Goal: Obtain resource: Download file/media

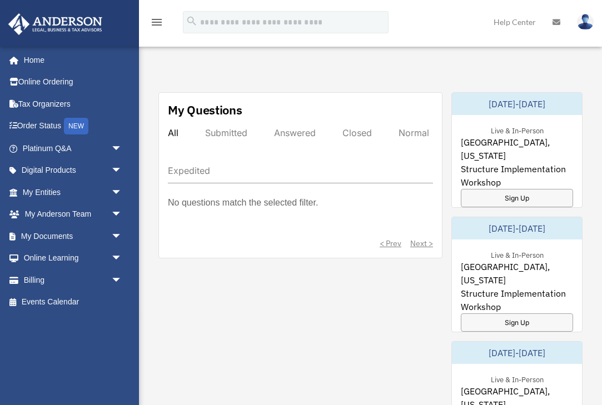
scroll to position [611, 0]
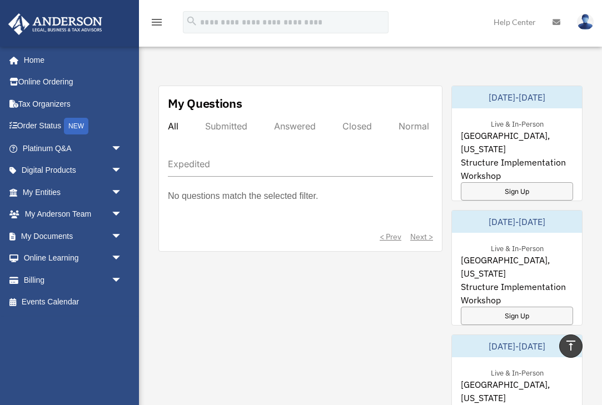
drag, startPoint x: 0, startPoint y: 0, endPoint x: 23, endPoint y: 374, distance: 375.0
click at [23, 374] on div "mscotttaylor93@gmail.com Sign Out mscotttaylor93@gmail.com Home Online Ordering…" at bounding box center [69, 248] width 139 height 405
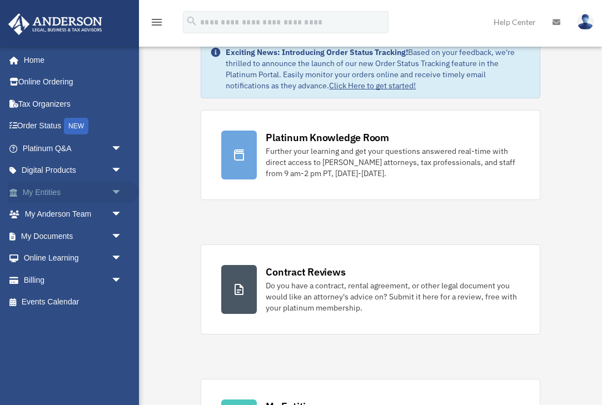
scroll to position [28, 0]
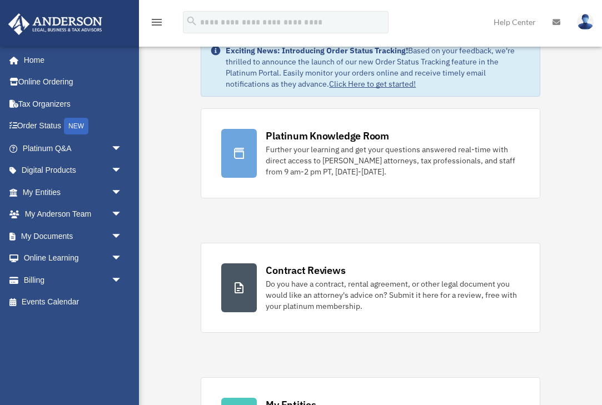
click at [590, 23] on img at bounding box center [585, 22] width 17 height 16
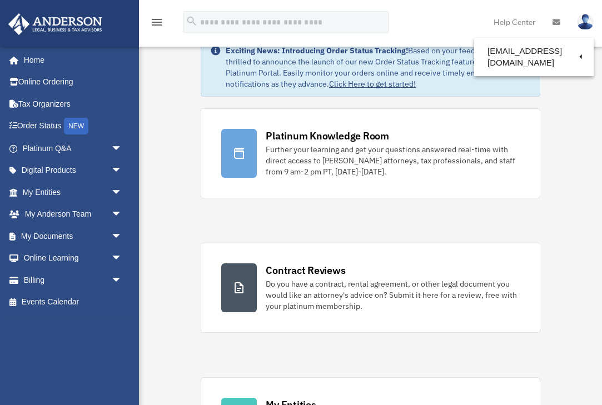
click at [590, 23] on img at bounding box center [585, 22] width 17 height 16
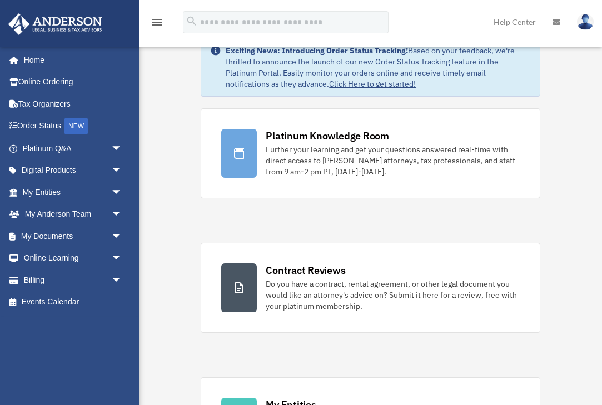
click at [155, 22] on icon "menu" at bounding box center [156, 22] width 13 height 13
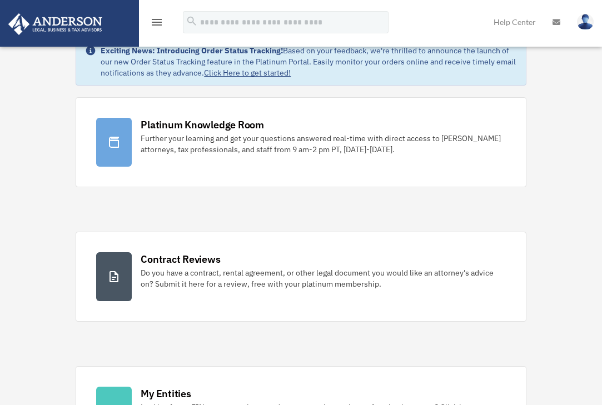
click at [154, 14] on div "menu" at bounding box center [157, 22] width 36 height 29
click at [153, 21] on icon "menu" at bounding box center [156, 22] width 13 height 13
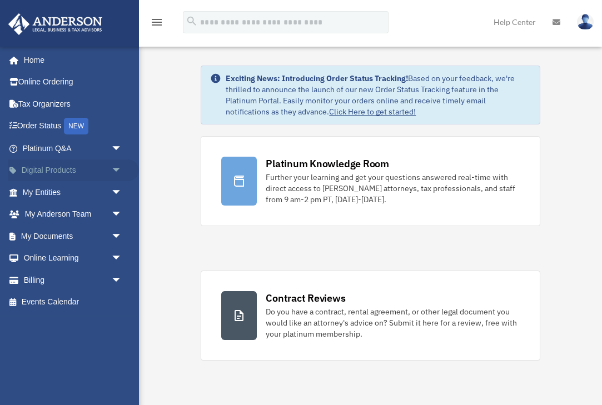
scroll to position [0, 0]
click at [49, 144] on link "Platinum Q&A arrow_drop_down" at bounding box center [73, 148] width 131 height 22
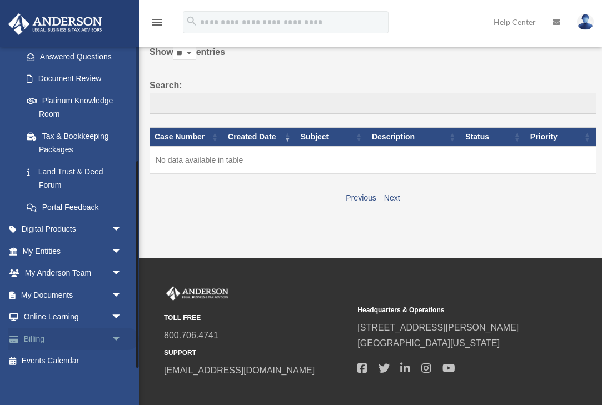
scroll to position [51, 0]
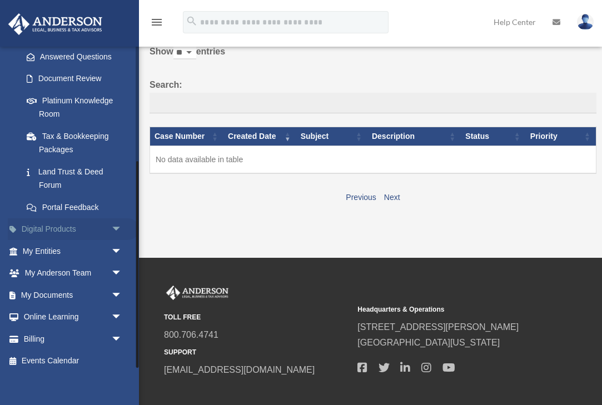
click at [80, 223] on link "Digital Products arrow_drop_down" at bounding box center [73, 230] width 131 height 22
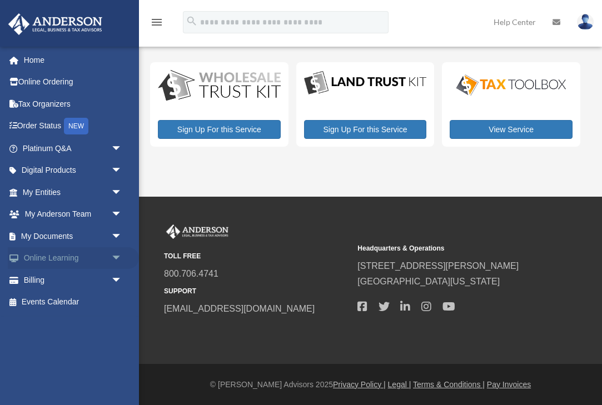
click at [78, 252] on link "Online Learning arrow_drop_down" at bounding box center [73, 258] width 131 height 22
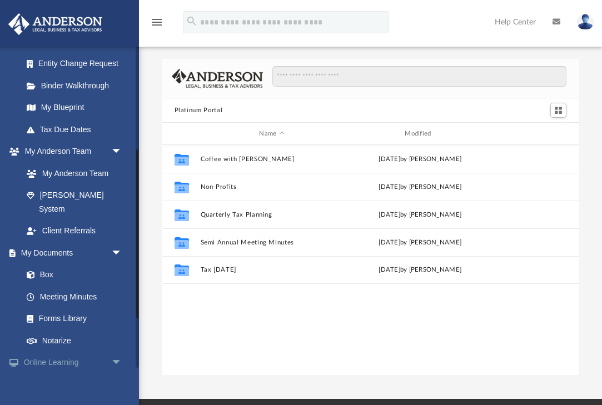
scroll to position [194, 0]
click at [66, 309] on link "Forms Library" at bounding box center [77, 320] width 123 height 22
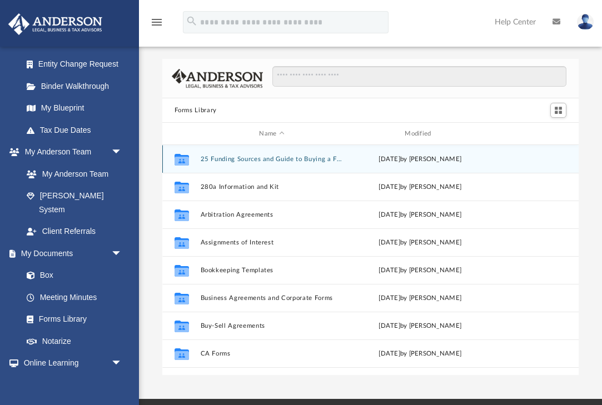
click at [276, 159] on button "25 Funding Sources and Guide to Buying a Franchise" at bounding box center [271, 159] width 143 height 7
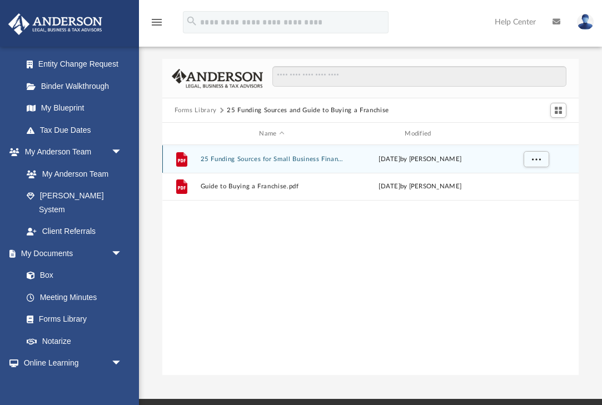
click at [255, 156] on button "25 Funding Sources for Small Business Financing.pdf" at bounding box center [271, 159] width 143 height 7
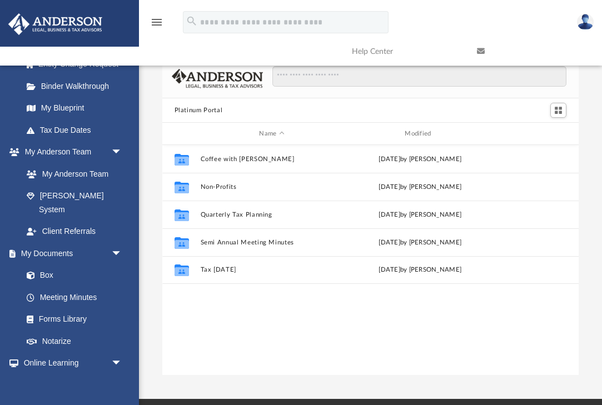
scroll to position [253, 417]
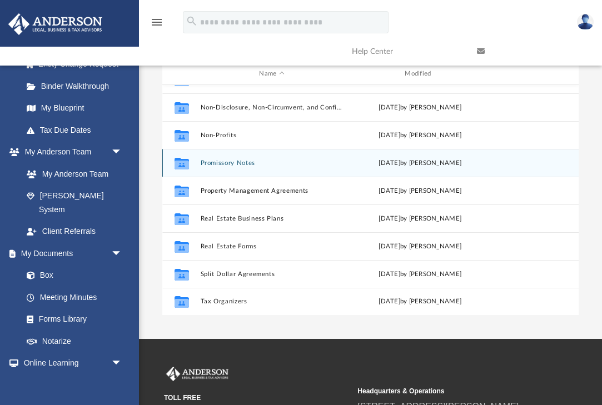
scroll to position [61, 0]
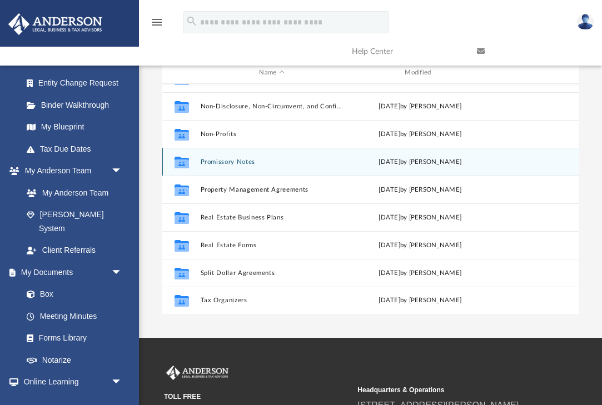
click at [216, 160] on button "Promissory Notes" at bounding box center [271, 161] width 143 height 7
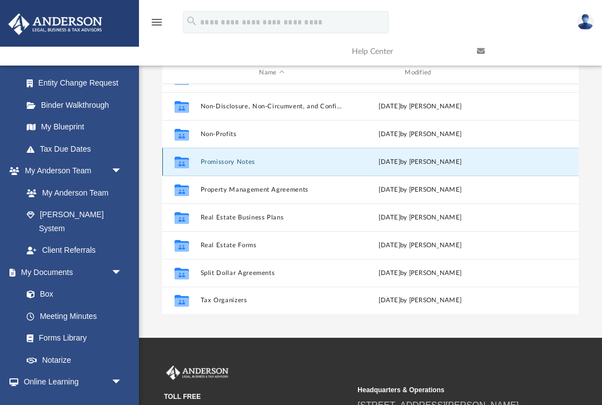
click at [216, 160] on button "Promissory Notes" at bounding box center [271, 161] width 143 height 7
click at [183, 165] on icon "grid" at bounding box center [181, 162] width 14 height 12
click at [229, 161] on button "Promissory Notes" at bounding box center [271, 161] width 143 height 7
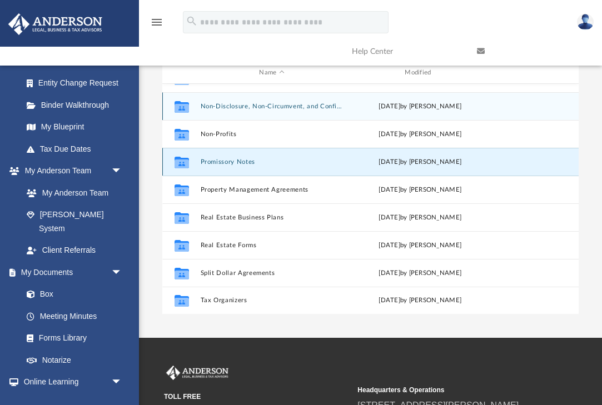
scroll to position [603, 0]
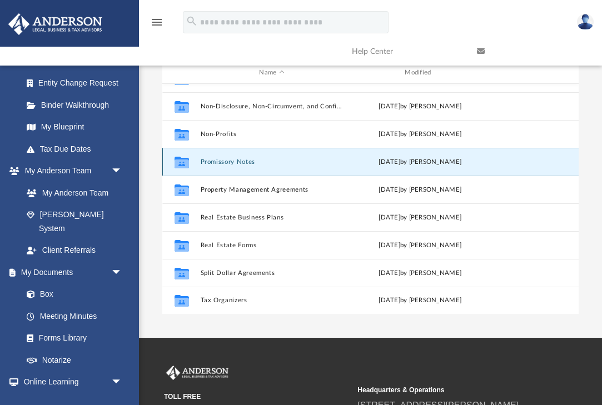
click at [229, 162] on button "Promissory Notes" at bounding box center [271, 161] width 143 height 7
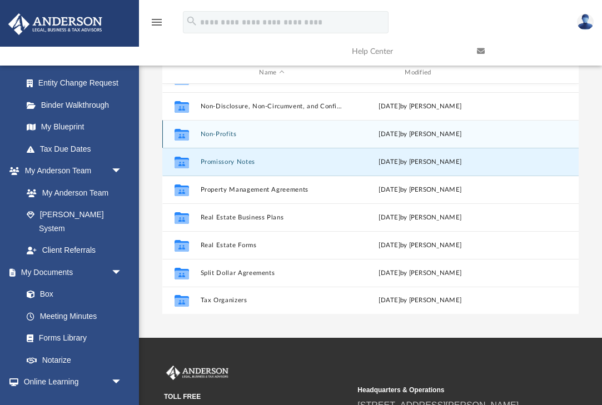
click at [210, 136] on button "Non-Profits" at bounding box center [271, 134] width 143 height 7
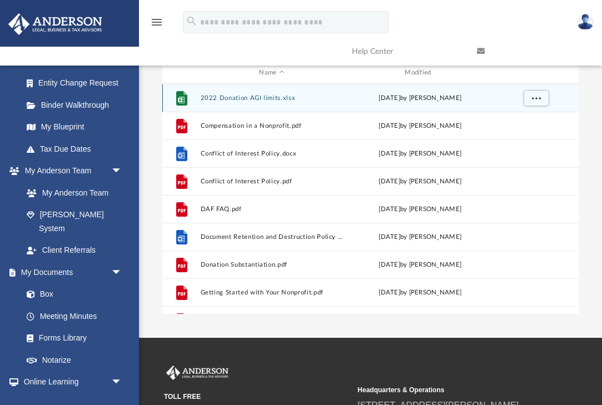
scroll to position [0, 0]
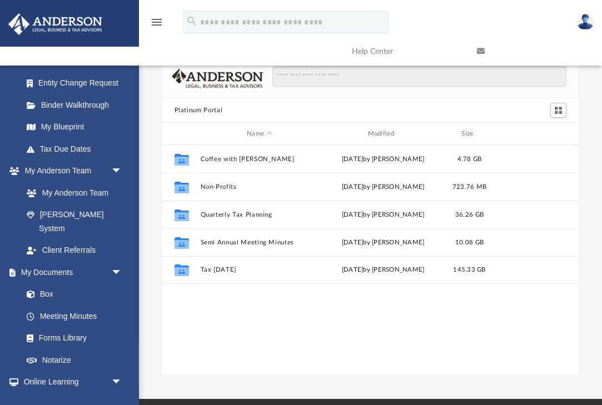
scroll to position [253, 417]
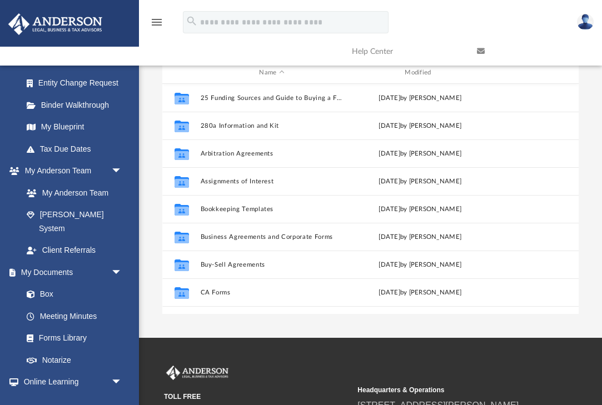
scroll to position [253, 417]
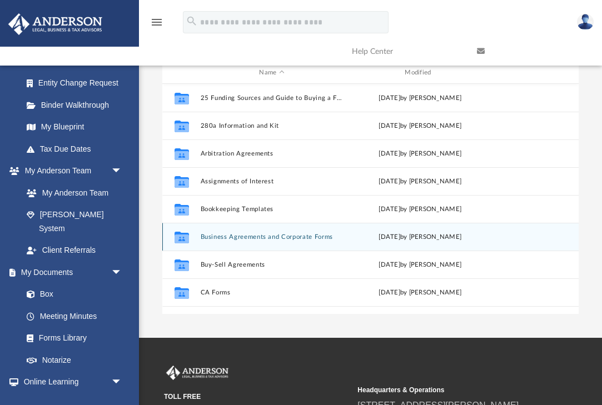
click at [227, 236] on button "Business Agreements and Corporate Forms" at bounding box center [271, 237] width 143 height 7
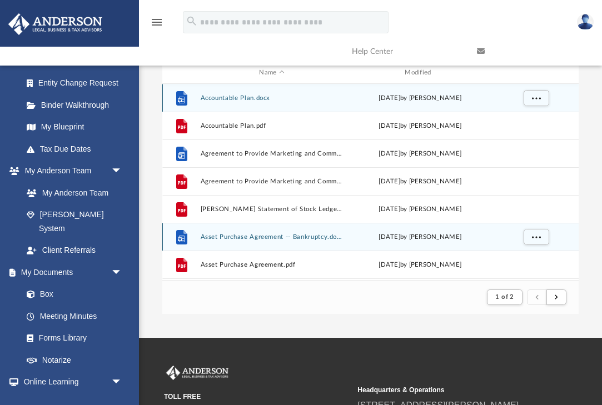
scroll to position [219, 417]
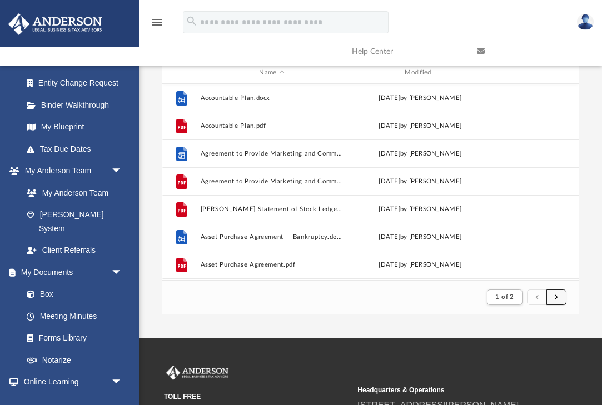
click at [559, 295] on button "submit" at bounding box center [557, 298] width 20 height 16
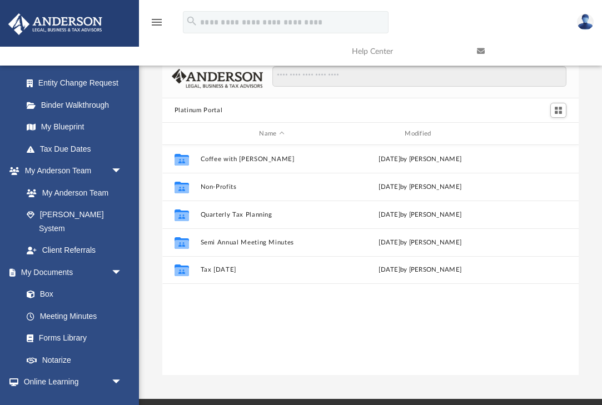
scroll to position [253, 417]
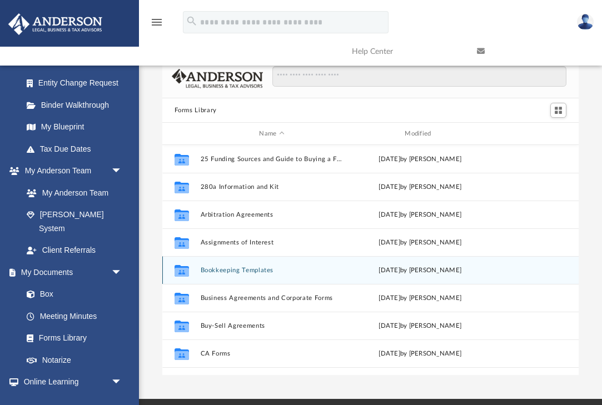
click at [254, 267] on button "Bookkeeping Templates" at bounding box center [271, 270] width 143 height 7
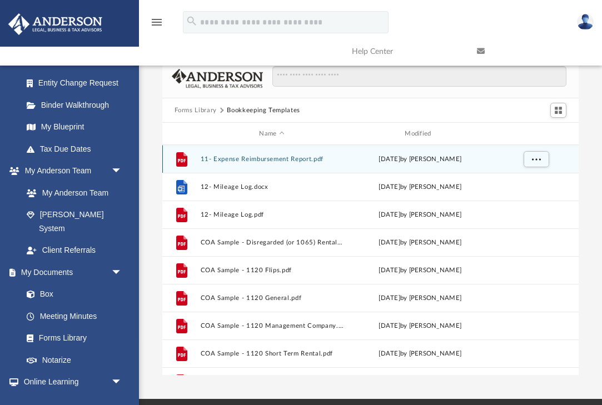
click at [238, 157] on button "11- Expense Reimbursement Report.pdf" at bounding box center [271, 159] width 143 height 7
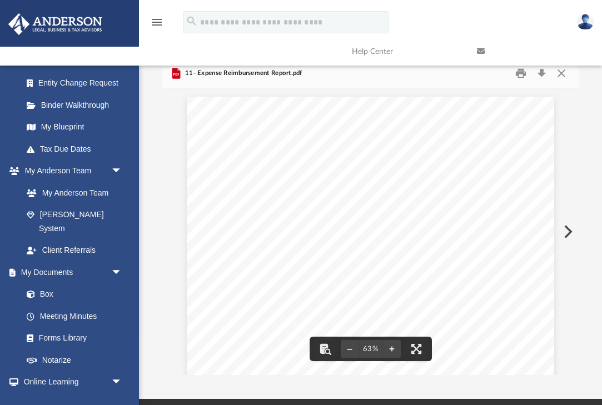
click at [561, 71] on link at bounding box center [531, 51] width 125 height 44
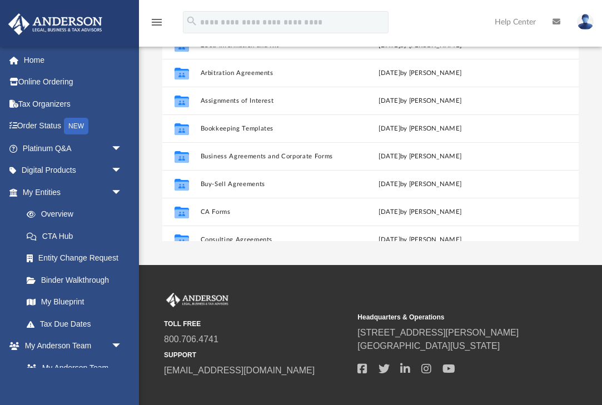
scroll to position [7, 0]
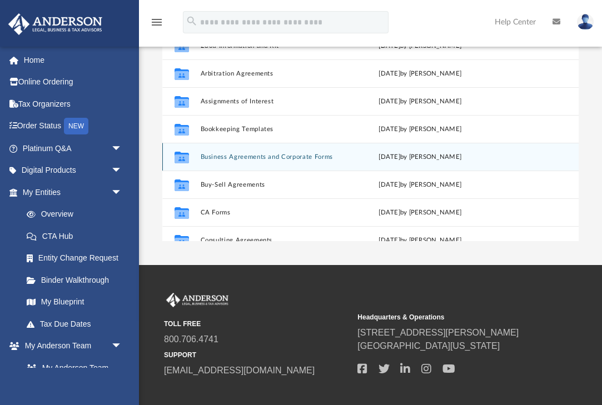
click at [282, 157] on button "Business Agreements and Corporate Forms" at bounding box center [271, 156] width 143 height 7
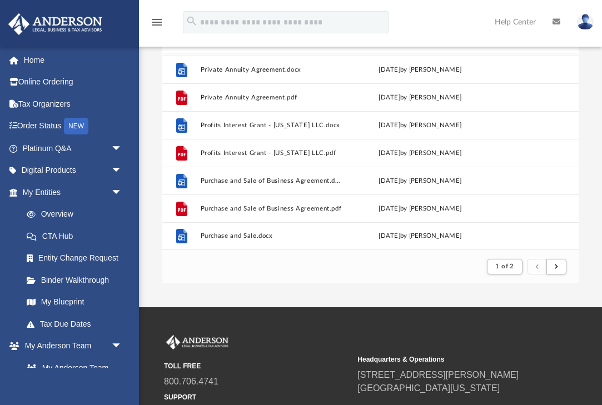
scroll to position [93, 0]
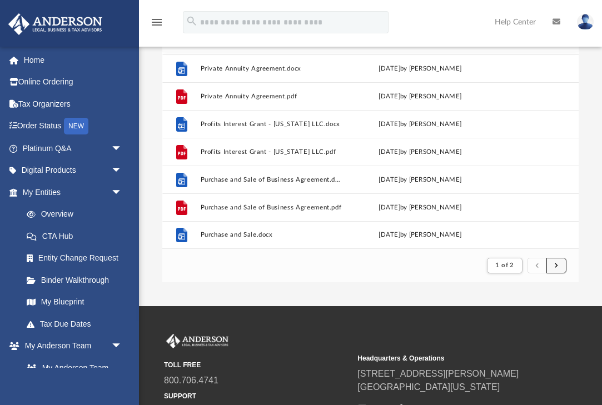
click at [554, 261] on button "submit" at bounding box center [557, 266] width 20 height 16
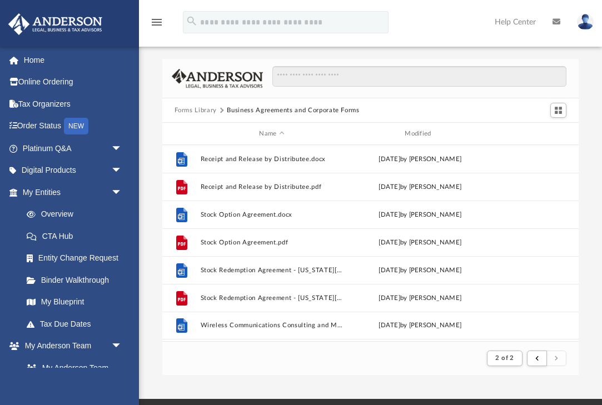
scroll to position [0, 0]
click at [560, 110] on span "Switch to Grid View" at bounding box center [558, 110] width 9 height 9
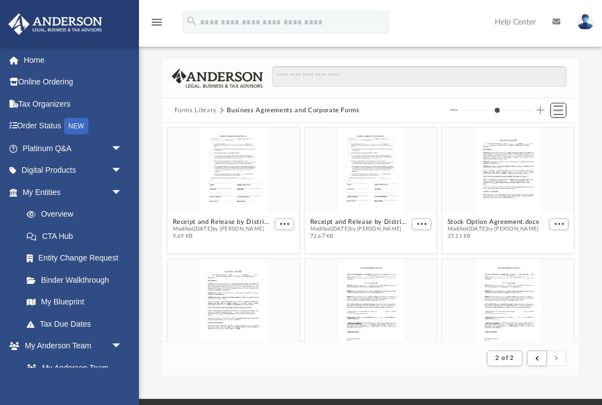
scroll to position [219, 417]
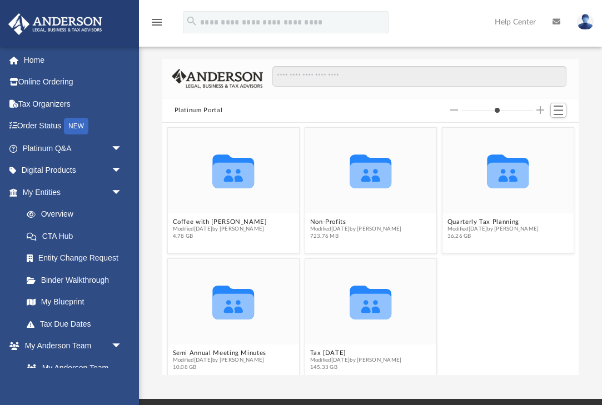
scroll to position [253, 417]
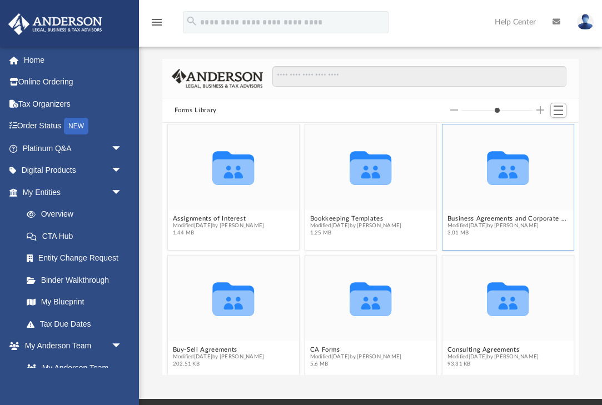
scroll to position [132, 0]
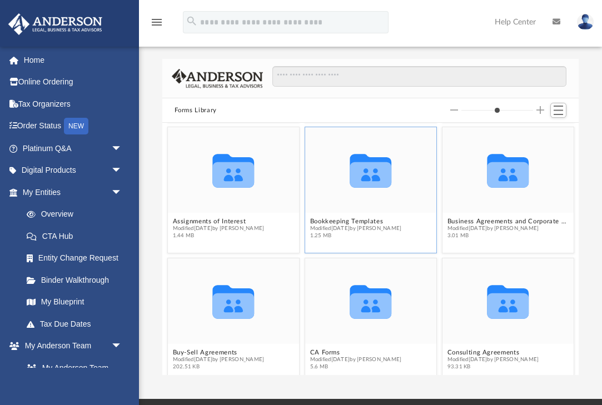
click at [372, 174] on icon "grid" at bounding box center [371, 175] width 42 height 26
click at [372, 175] on icon "grid" at bounding box center [371, 175] width 42 height 26
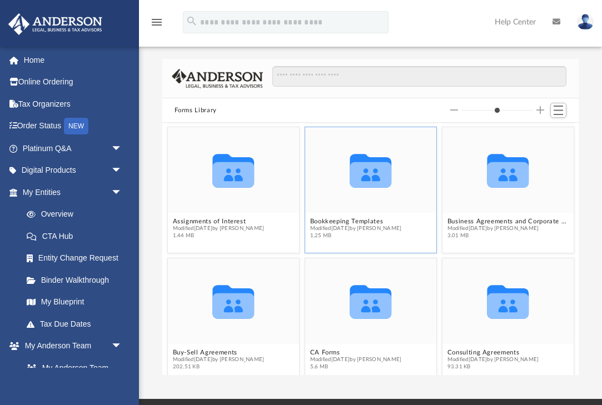
click at [372, 175] on icon "grid" at bounding box center [371, 175] width 42 height 26
drag, startPoint x: 405, startPoint y: 192, endPoint x: 353, endPoint y: 204, distance: 53.4
click at [353, 204] on div "Collaborated Folder" at bounding box center [370, 170] width 131 height 86
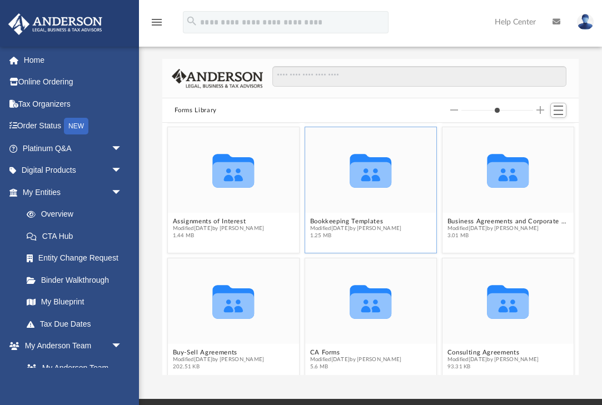
click at [393, 156] on icon "Collaborated Folder" at bounding box center [370, 170] width 79 height 51
click at [558, 111] on span "Switch to List View" at bounding box center [558, 110] width 9 height 9
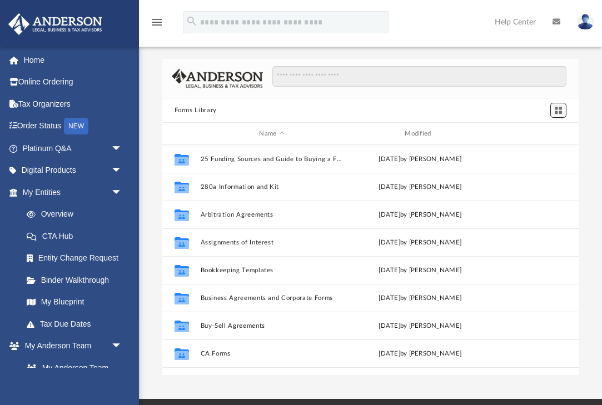
scroll to position [253, 417]
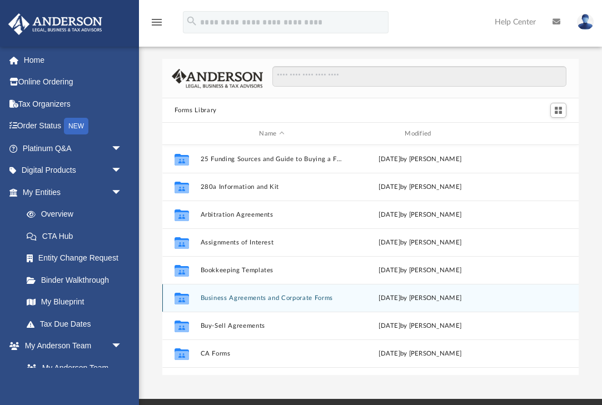
click at [266, 297] on button "Business Agreements and Corporate Forms" at bounding box center [271, 298] width 143 height 7
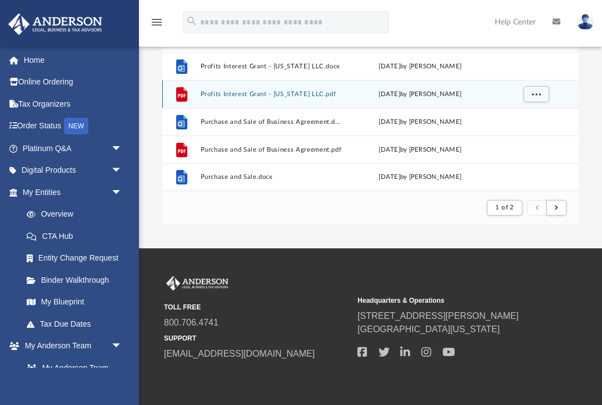
scroll to position [152, 0]
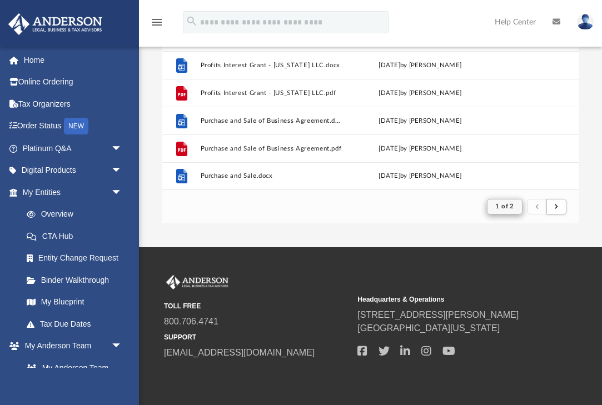
click at [514, 208] on span "1 of 2" at bounding box center [504, 207] width 18 height 6
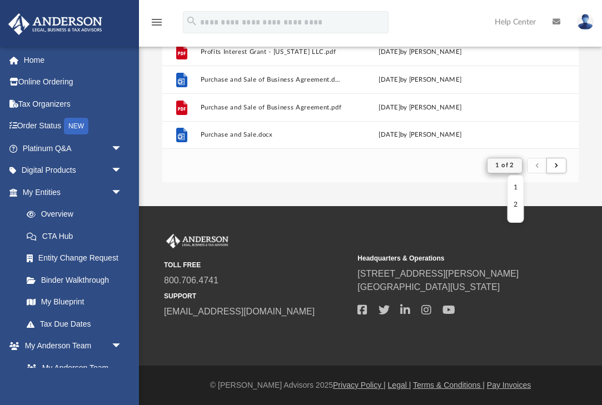
scroll to position [193, 0]
click at [517, 205] on li "2" at bounding box center [516, 205] width 4 height 12
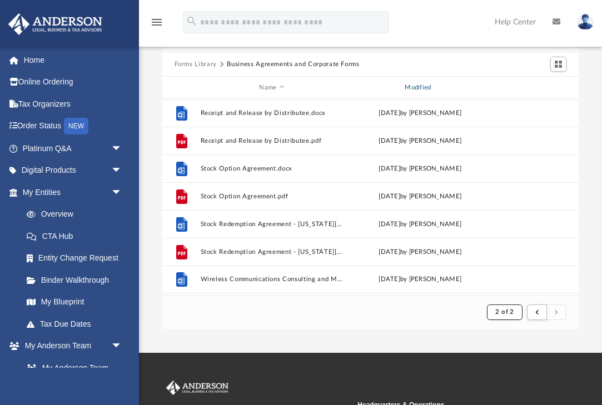
scroll to position [46, 0]
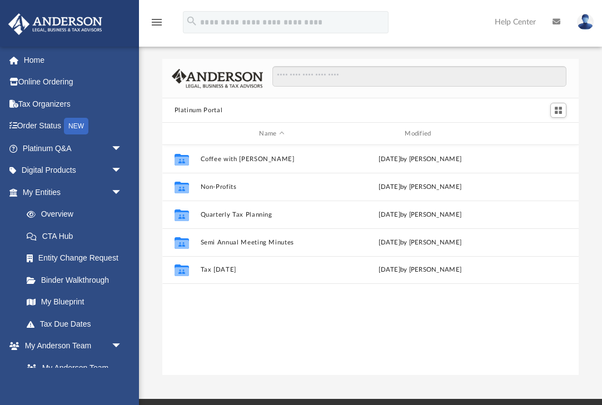
scroll to position [253, 417]
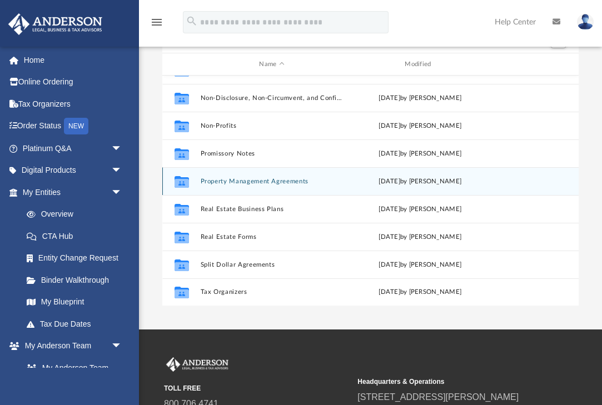
scroll to position [114, 0]
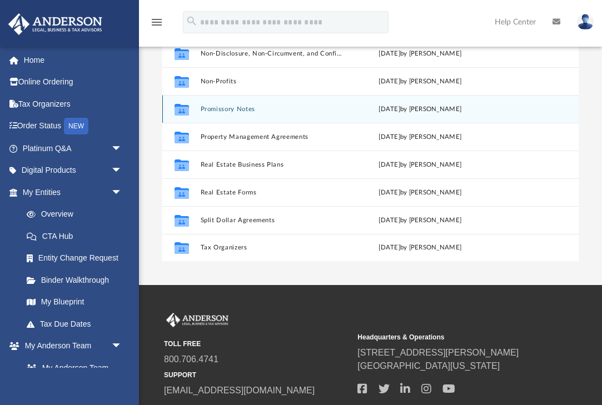
click at [229, 110] on button "Promissory Notes" at bounding box center [271, 109] width 143 height 7
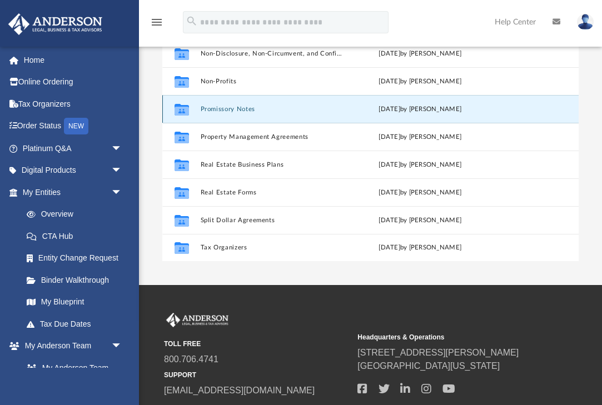
click at [229, 110] on button "Promissory Notes" at bounding box center [271, 109] width 143 height 7
click at [230, 110] on button "Promissory Notes" at bounding box center [271, 109] width 143 height 7
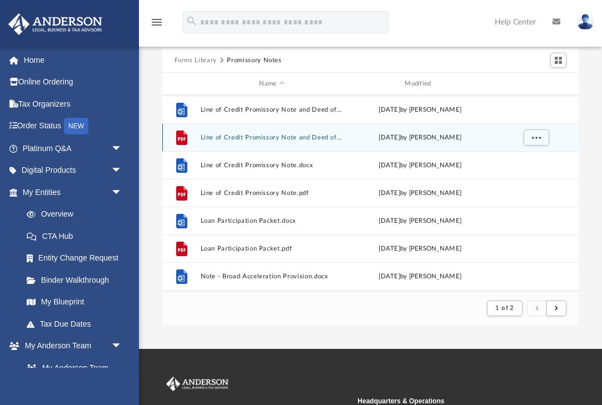
scroll to position [722, 0]
click at [214, 136] on button "Line of Credit Promissory Note and Deed of Trust.pdf" at bounding box center [271, 138] width 143 height 7
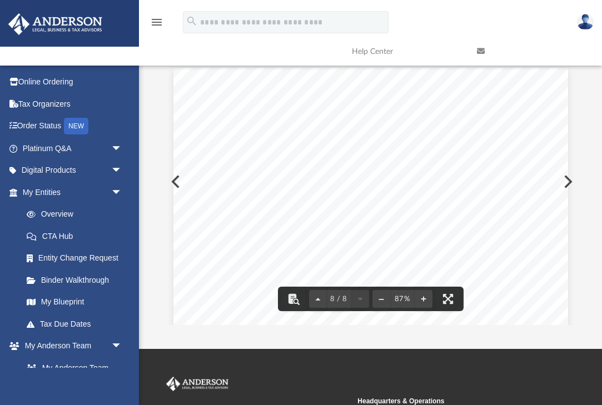
scroll to position [3685, 0]
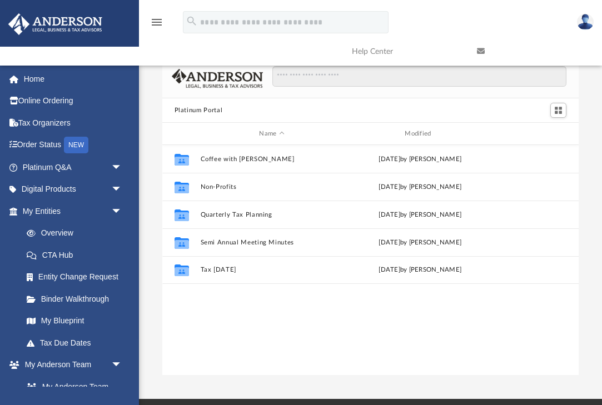
scroll to position [253, 417]
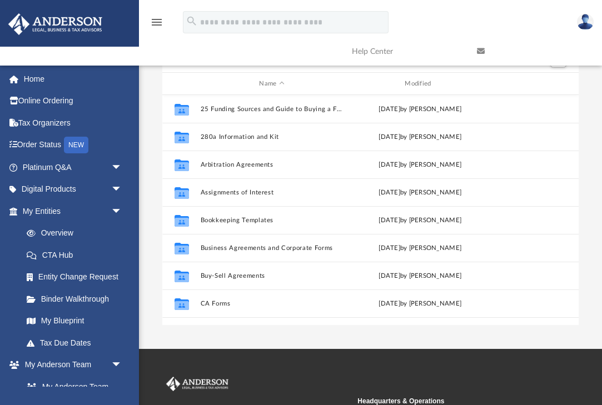
scroll to position [253, 417]
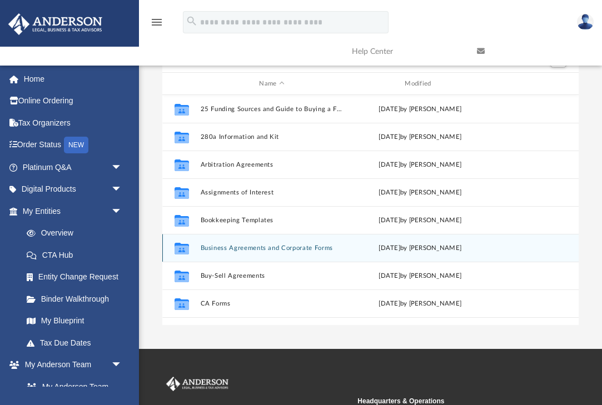
click at [257, 250] on button "Business Agreements and Corporate Forms" at bounding box center [271, 248] width 143 height 7
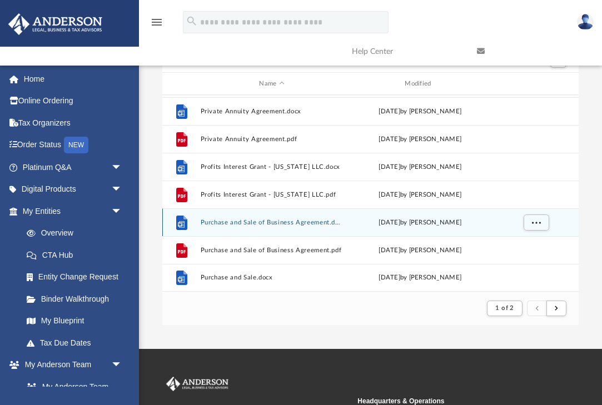
scroll to position [1193, 0]
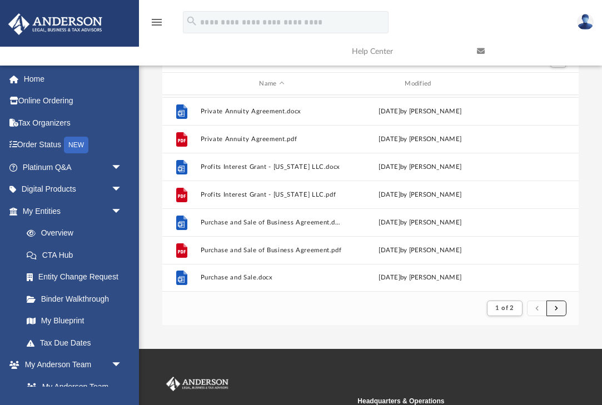
click at [555, 306] on span "submit" at bounding box center [556, 308] width 3 height 6
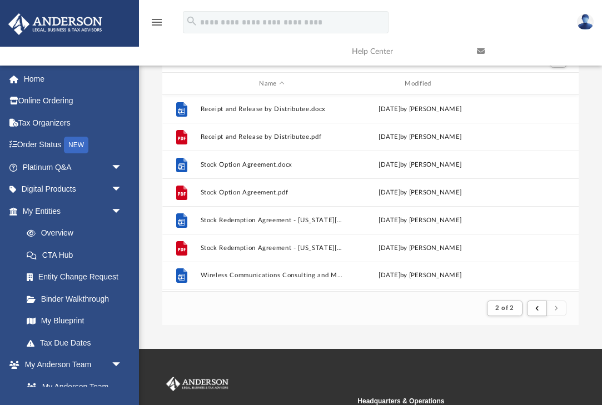
scroll to position [0, 0]
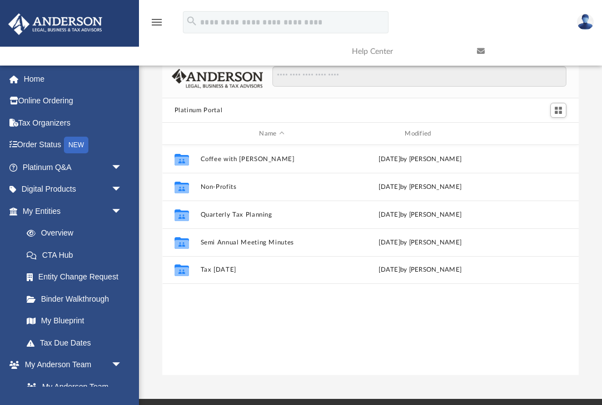
scroll to position [253, 417]
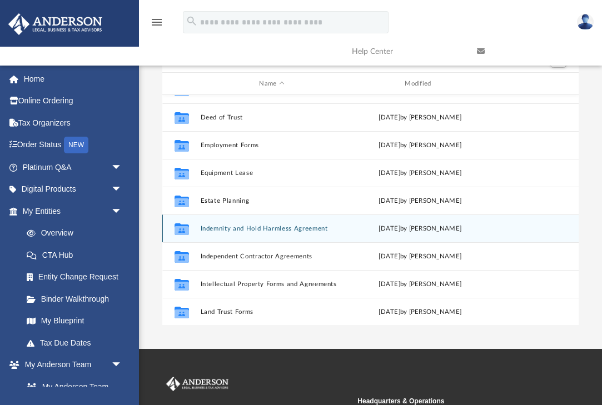
scroll to position [266, 0]
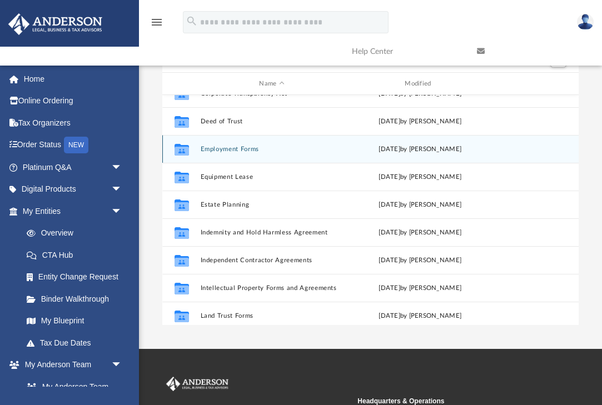
click at [236, 149] on button "Employment Forms" at bounding box center [271, 149] width 143 height 7
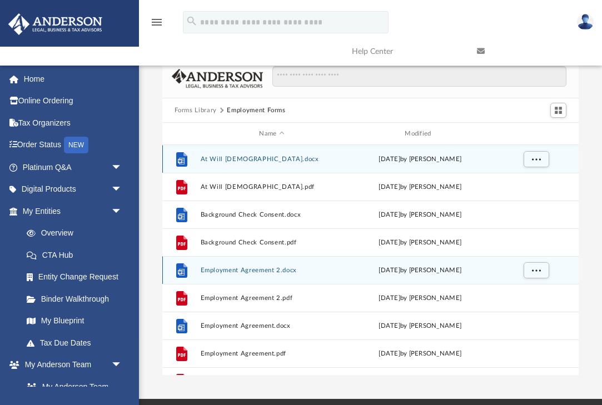
scroll to position [0, 0]
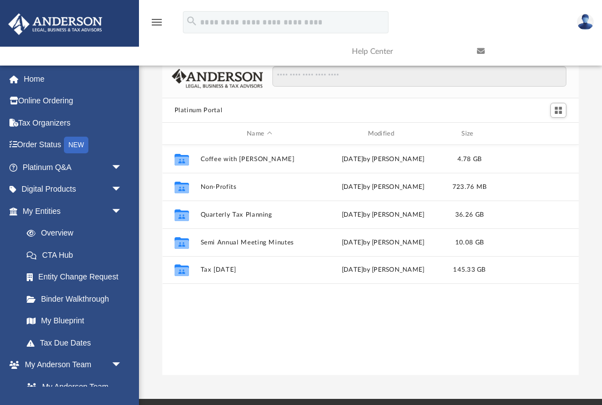
scroll to position [1, 1]
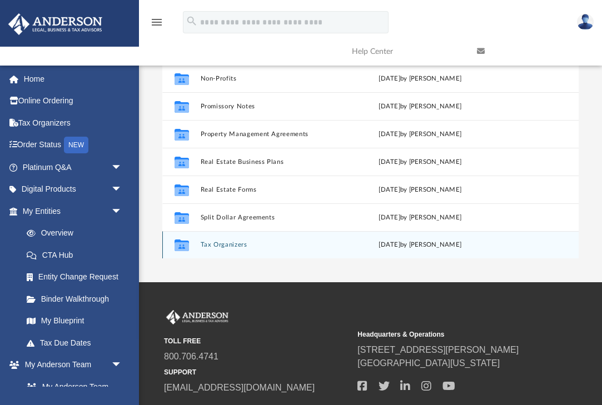
scroll to position [119, 0]
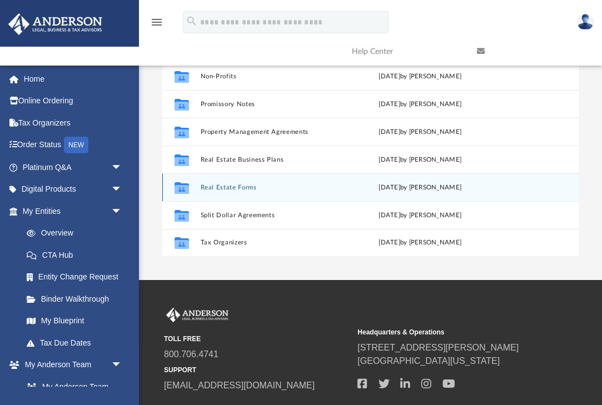
click at [238, 184] on button "Real Estate Forms" at bounding box center [271, 187] width 143 height 7
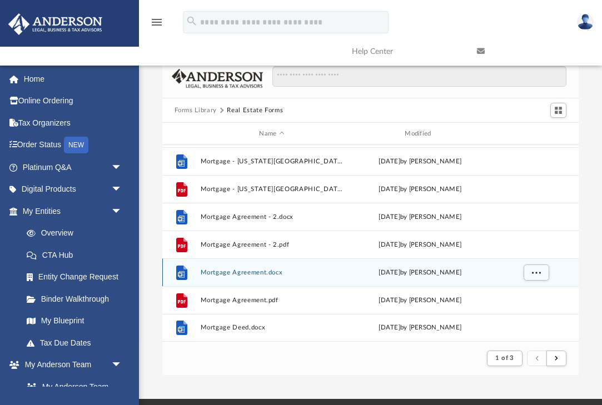
scroll to position [1193, 0]
